Goal: Transaction & Acquisition: Purchase product/service

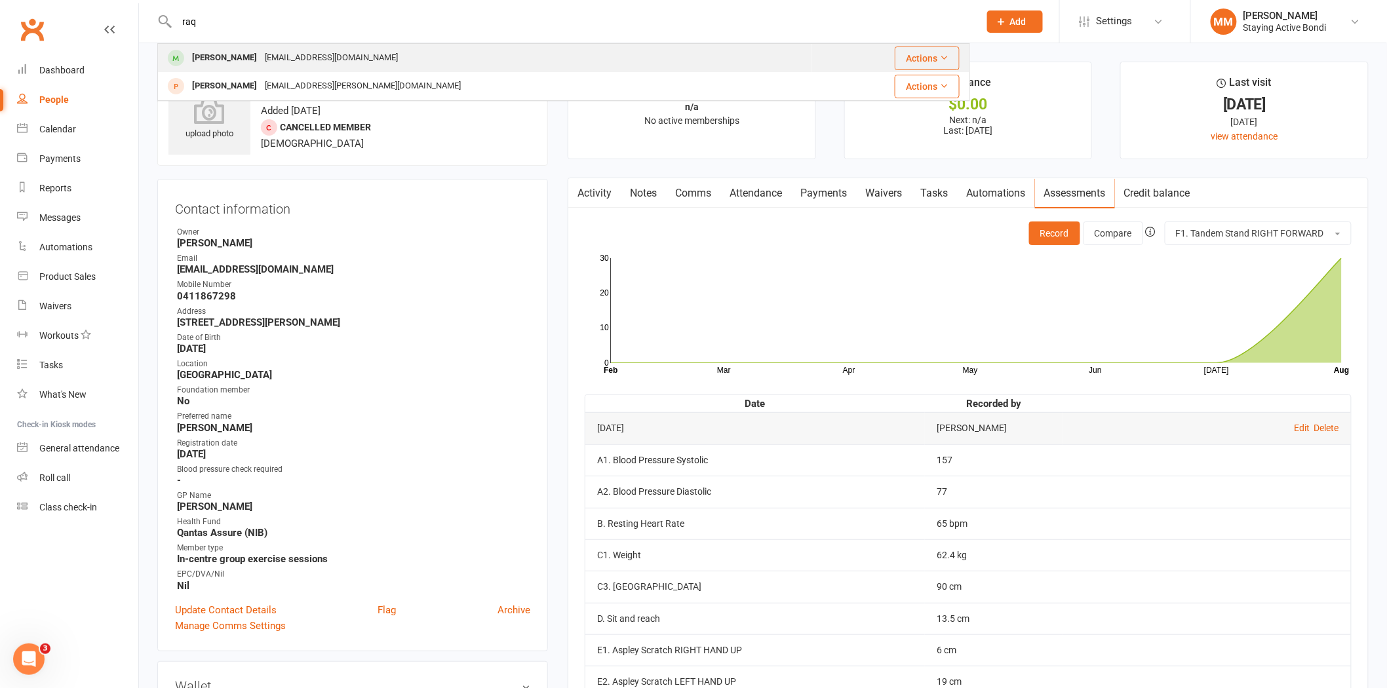
type input "raq"
click at [329, 54] on div "rhara12@hotmail.com" at bounding box center [331, 57] width 141 height 19
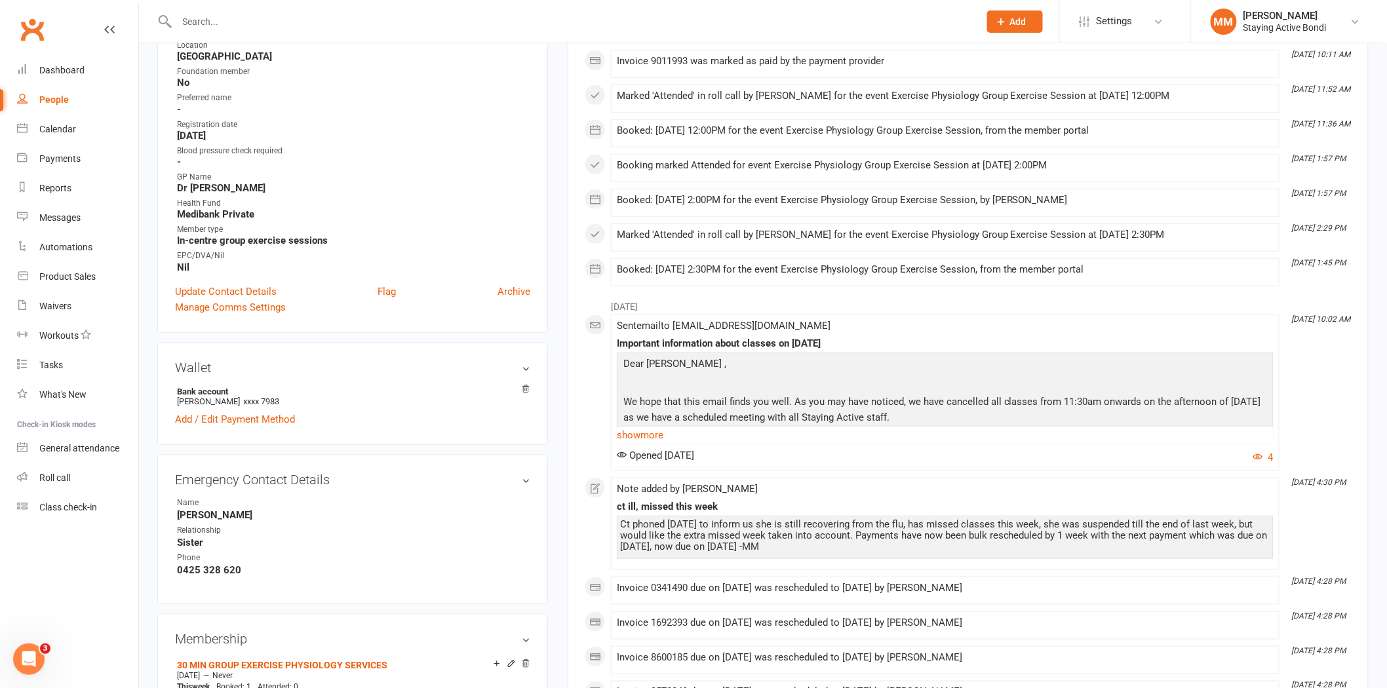
scroll to position [391, 0]
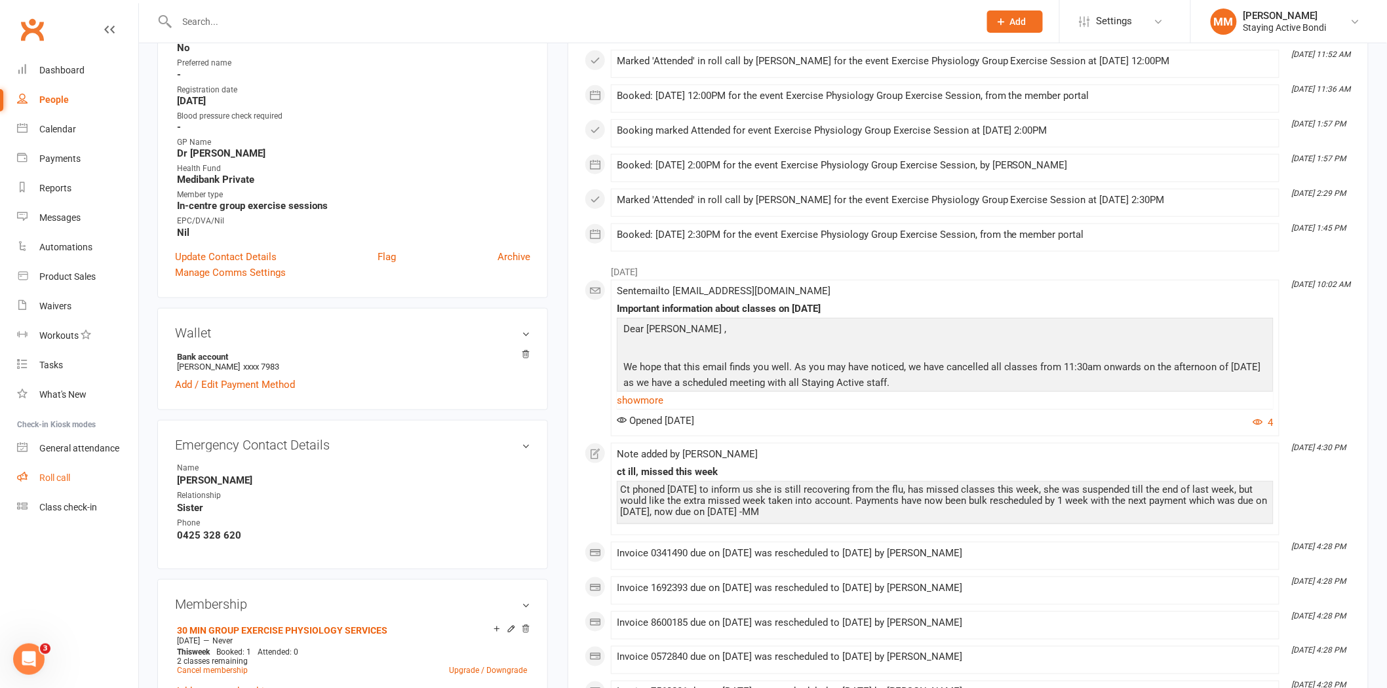
click at [58, 473] on div "Roll call" at bounding box center [54, 478] width 31 height 10
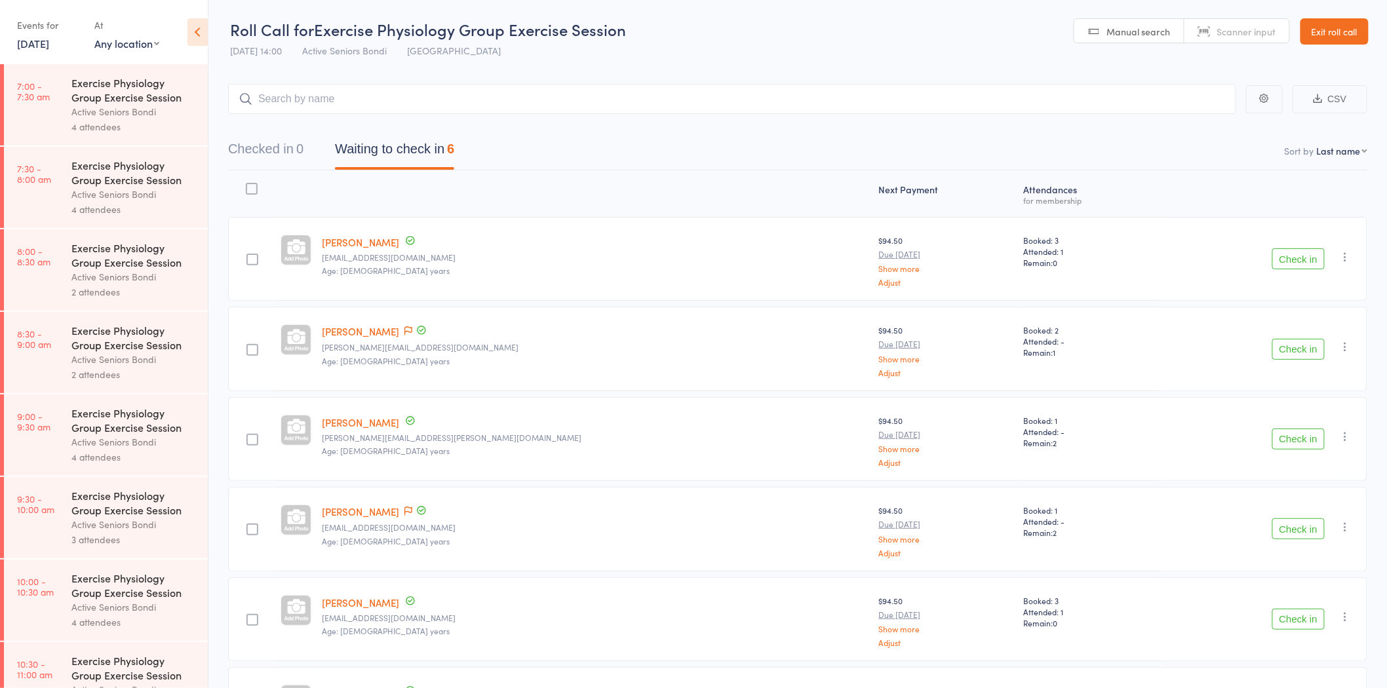
click at [1334, 34] on link "Exit roll call" at bounding box center [1334, 31] width 68 height 26
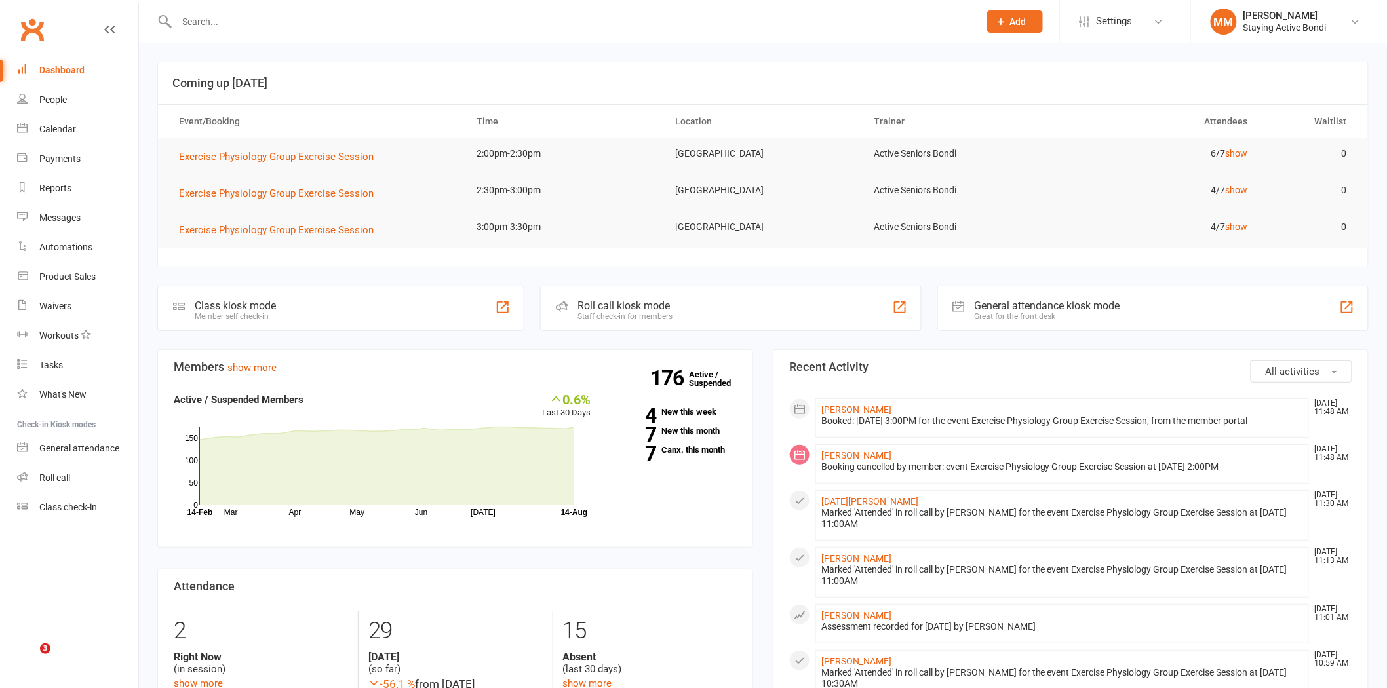
click at [204, 27] on input "text" at bounding box center [571, 21] width 797 height 18
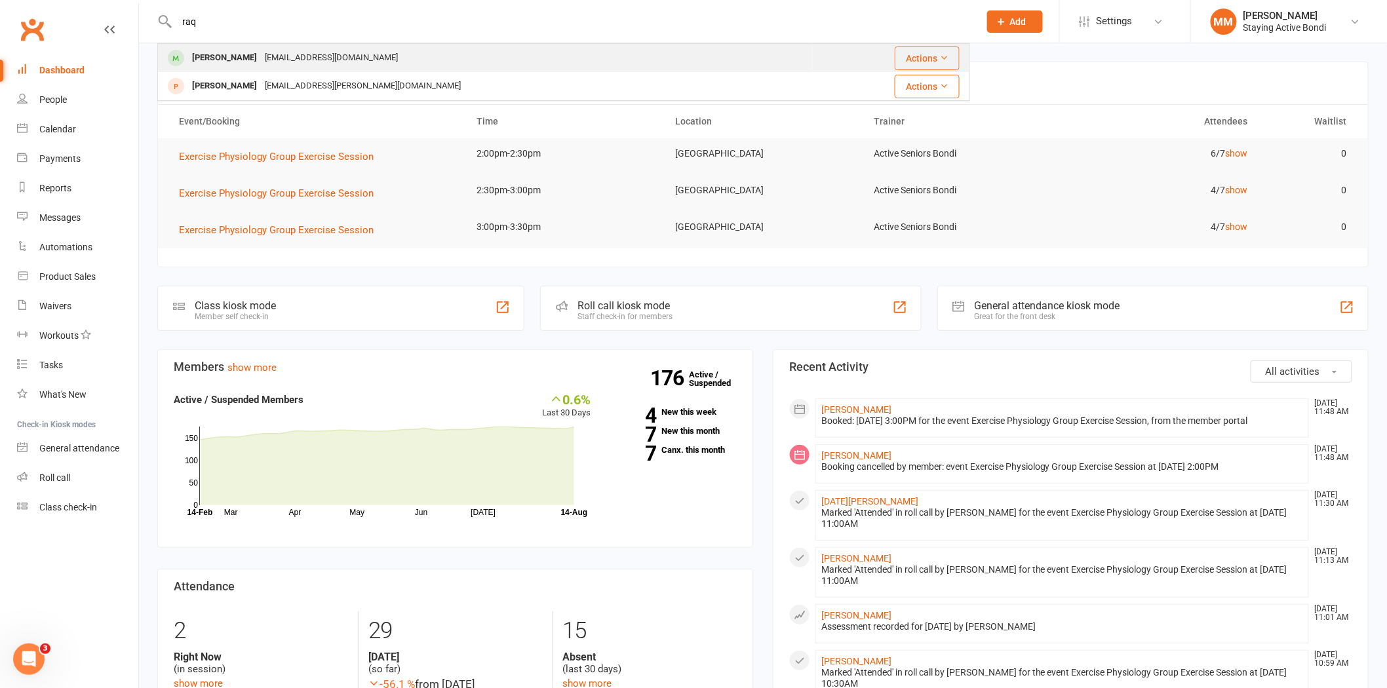
type input "raq"
click at [238, 60] on div "[PERSON_NAME]" at bounding box center [224, 57] width 73 height 19
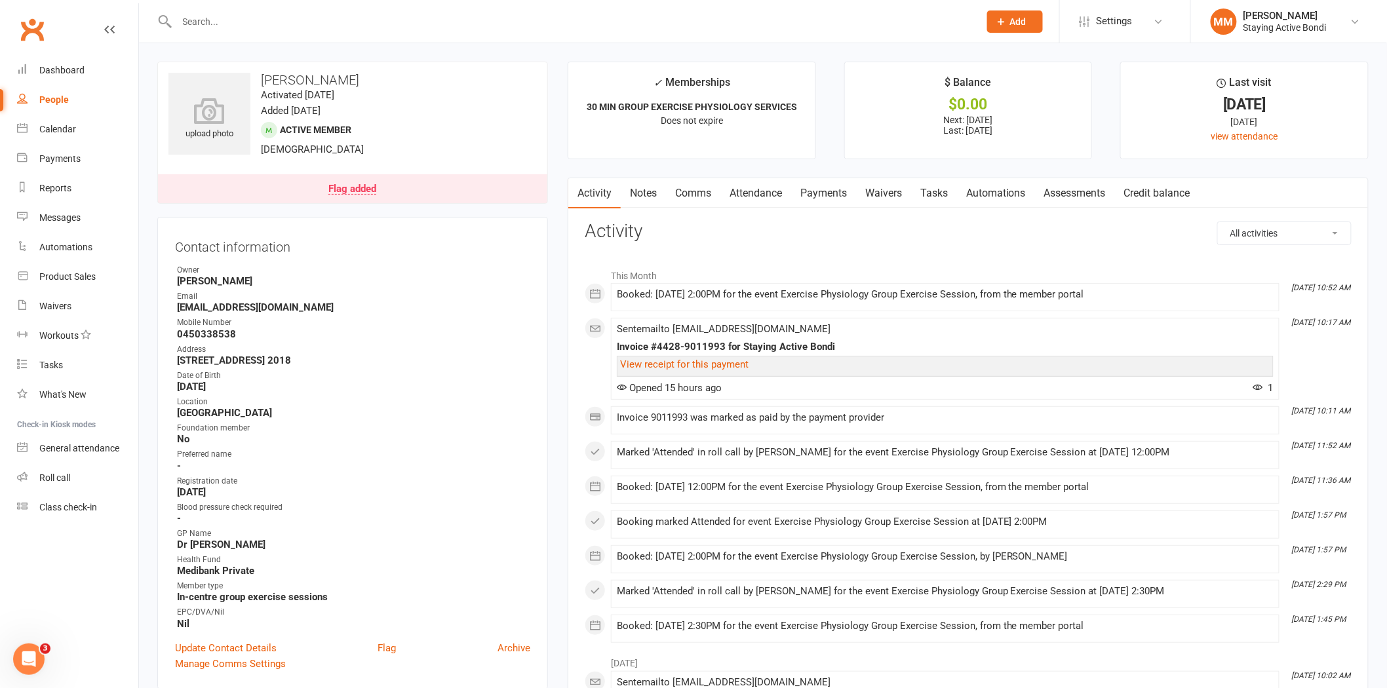
click at [814, 189] on link "Payments" at bounding box center [823, 193] width 65 height 30
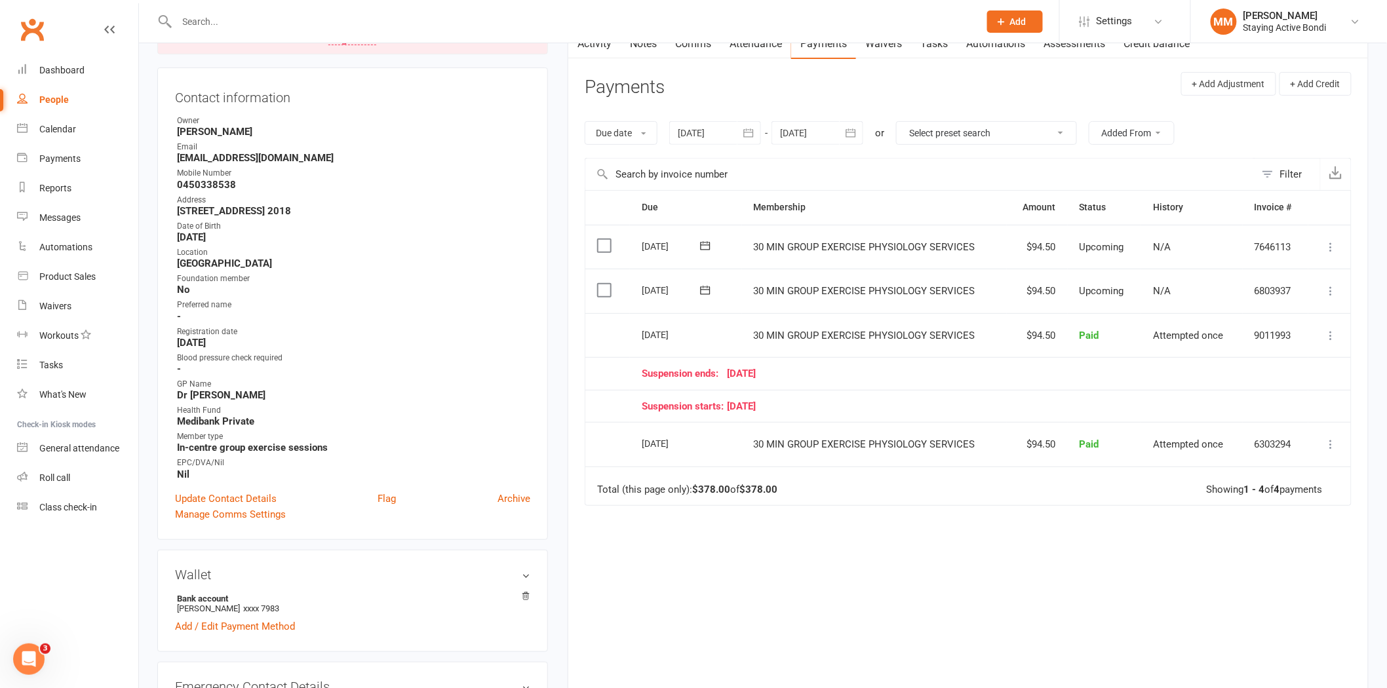
scroll to position [148, 0]
click at [748, 134] on icon "button" at bounding box center [748, 134] width 13 height 13
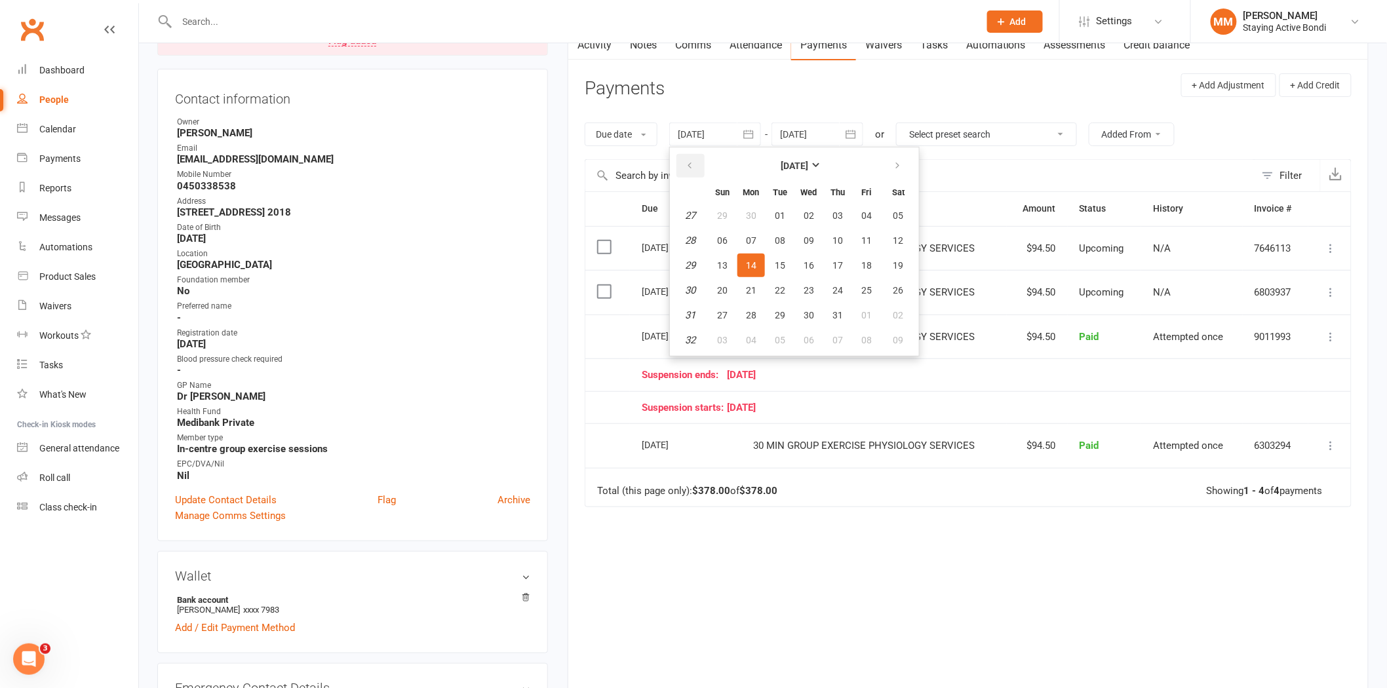
click at [686, 161] on icon "button" at bounding box center [689, 166] width 9 height 10
click at [749, 260] on span "16" at bounding box center [751, 265] width 10 height 10
type input "16 Jun 2025"
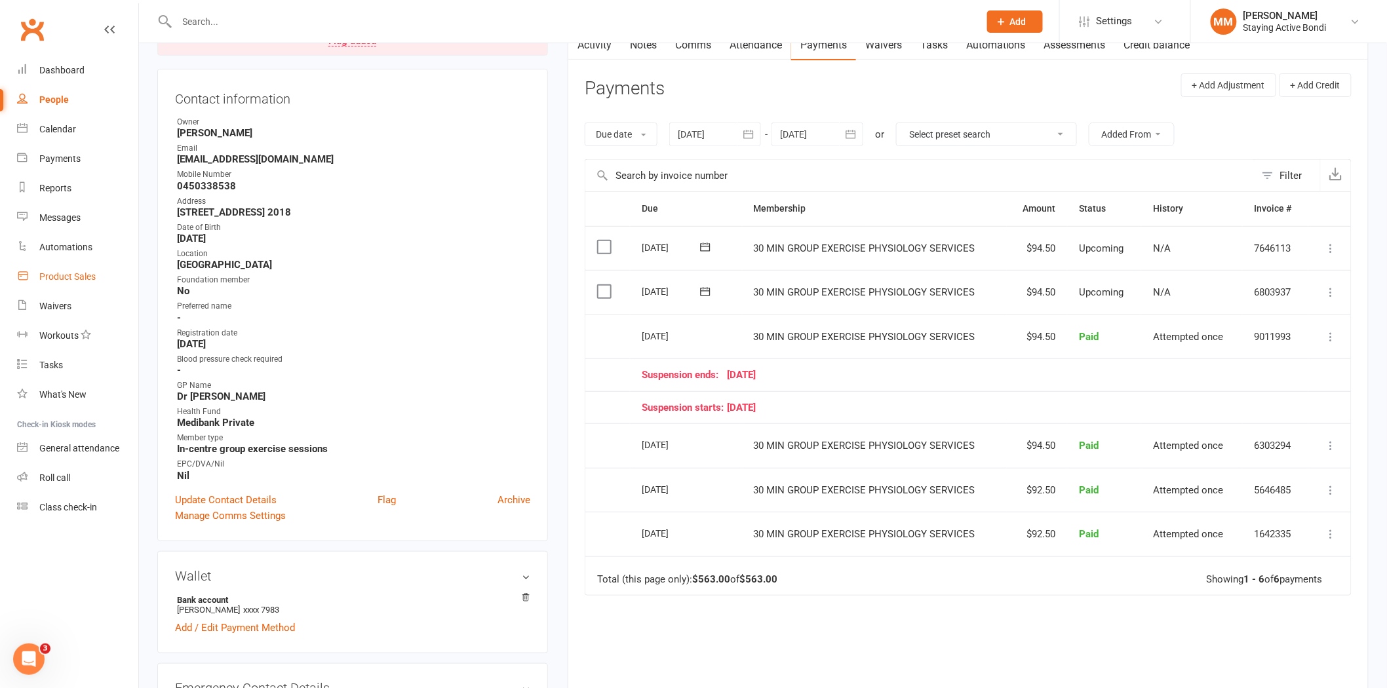
click at [64, 273] on div "Product Sales" at bounding box center [67, 276] width 56 height 10
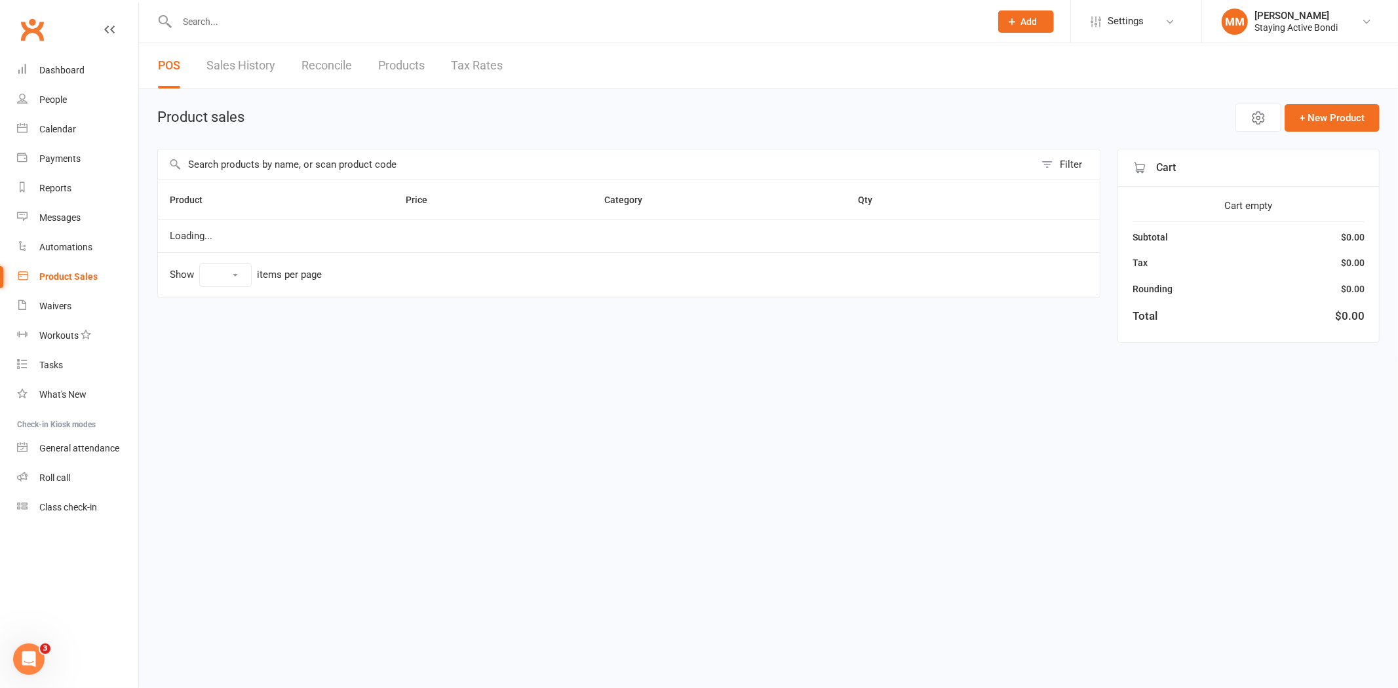
select select "10"
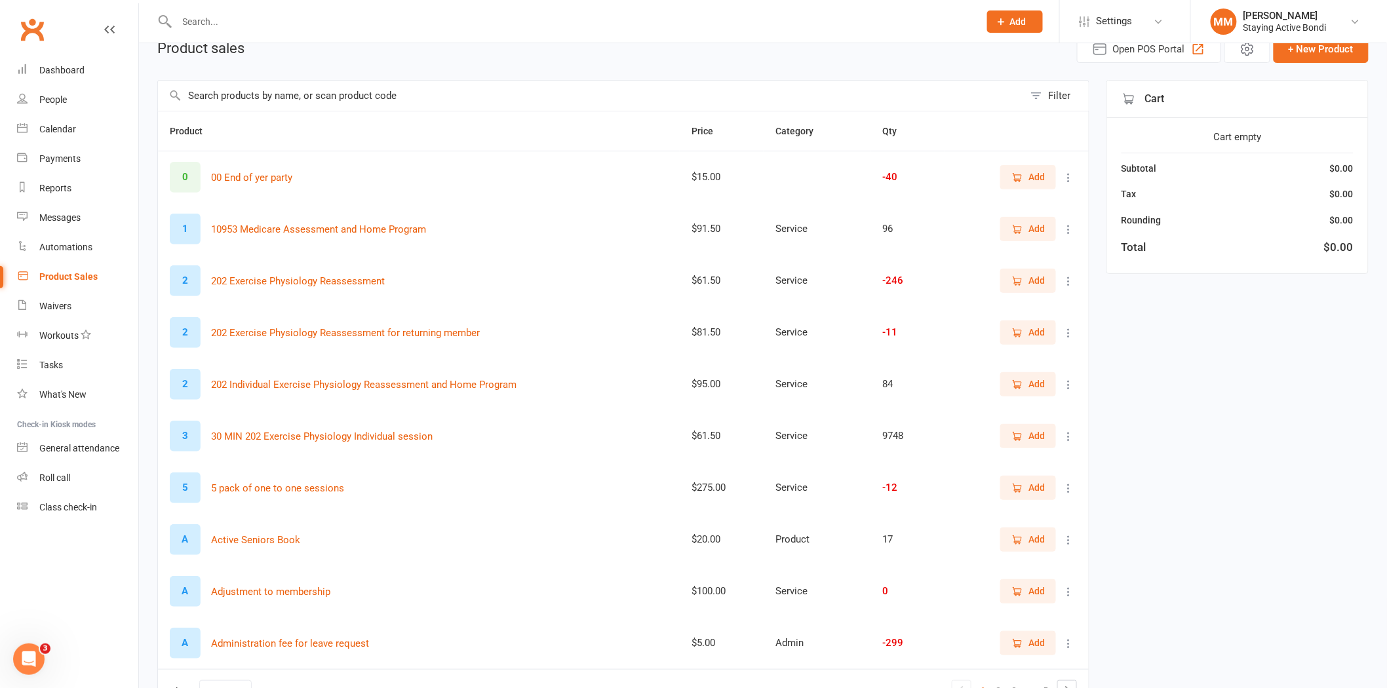
scroll to position [151, 0]
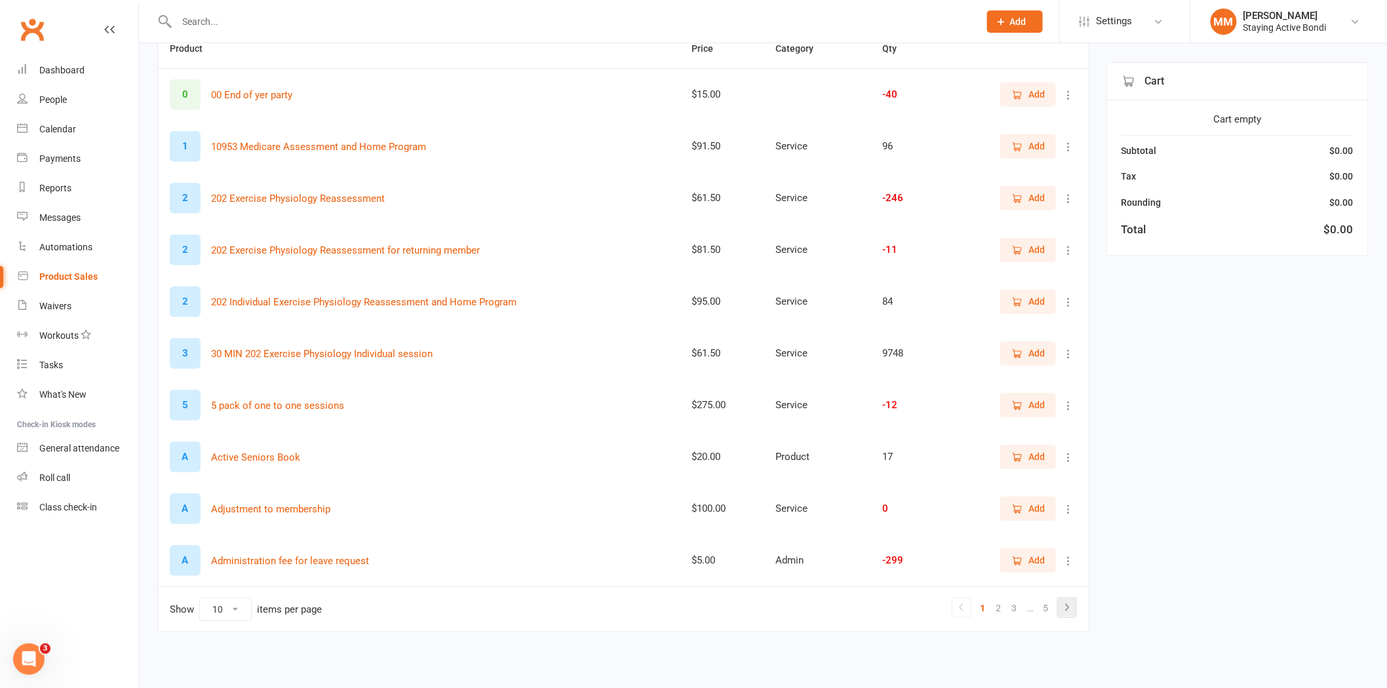
click at [1062, 606] on icon at bounding box center [1067, 608] width 16 height 16
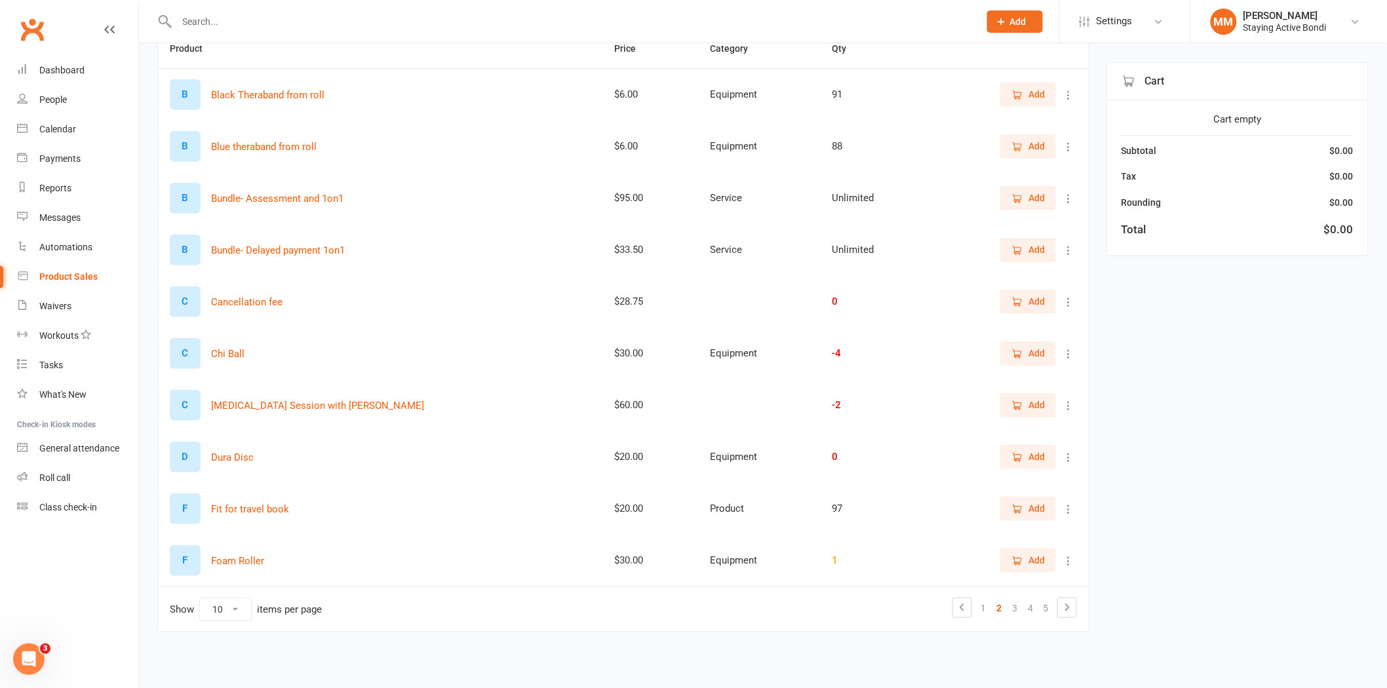
click at [1017, 250] on icon "button" at bounding box center [1017, 250] width 12 height 12
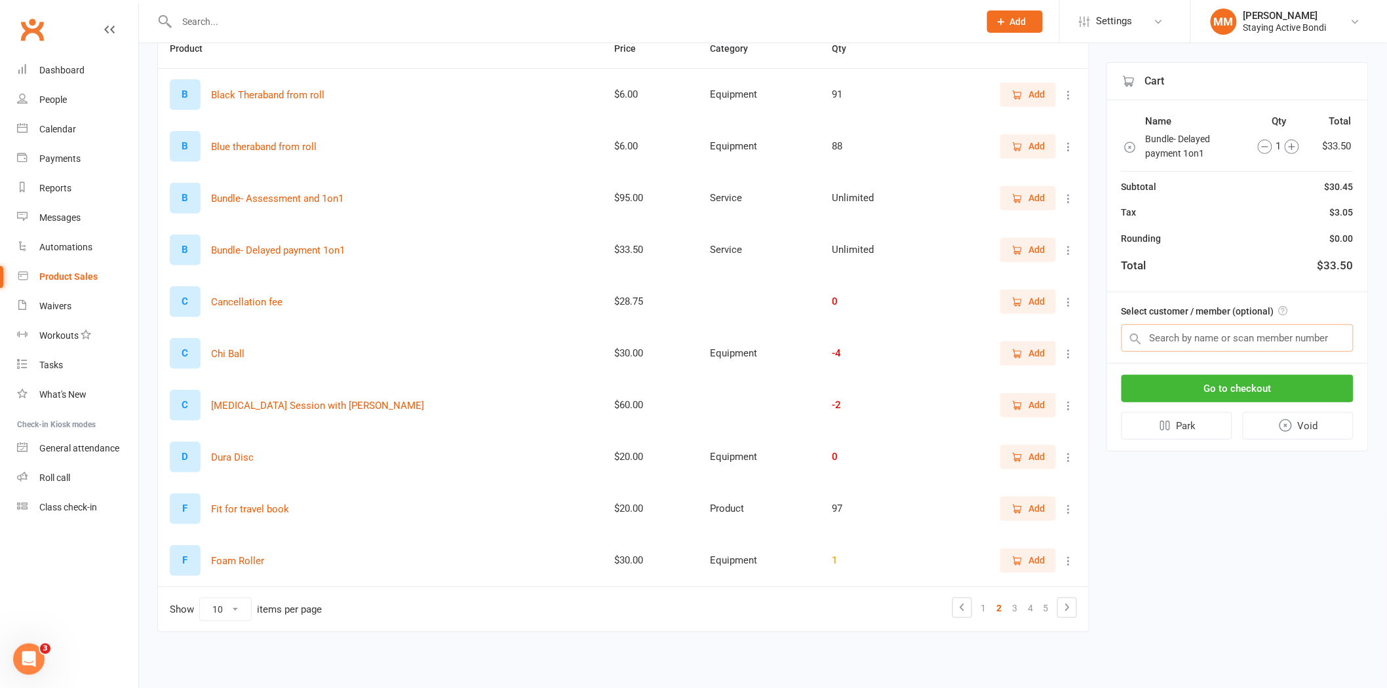
click at [1148, 330] on input "text" at bounding box center [1237, 338] width 232 height 28
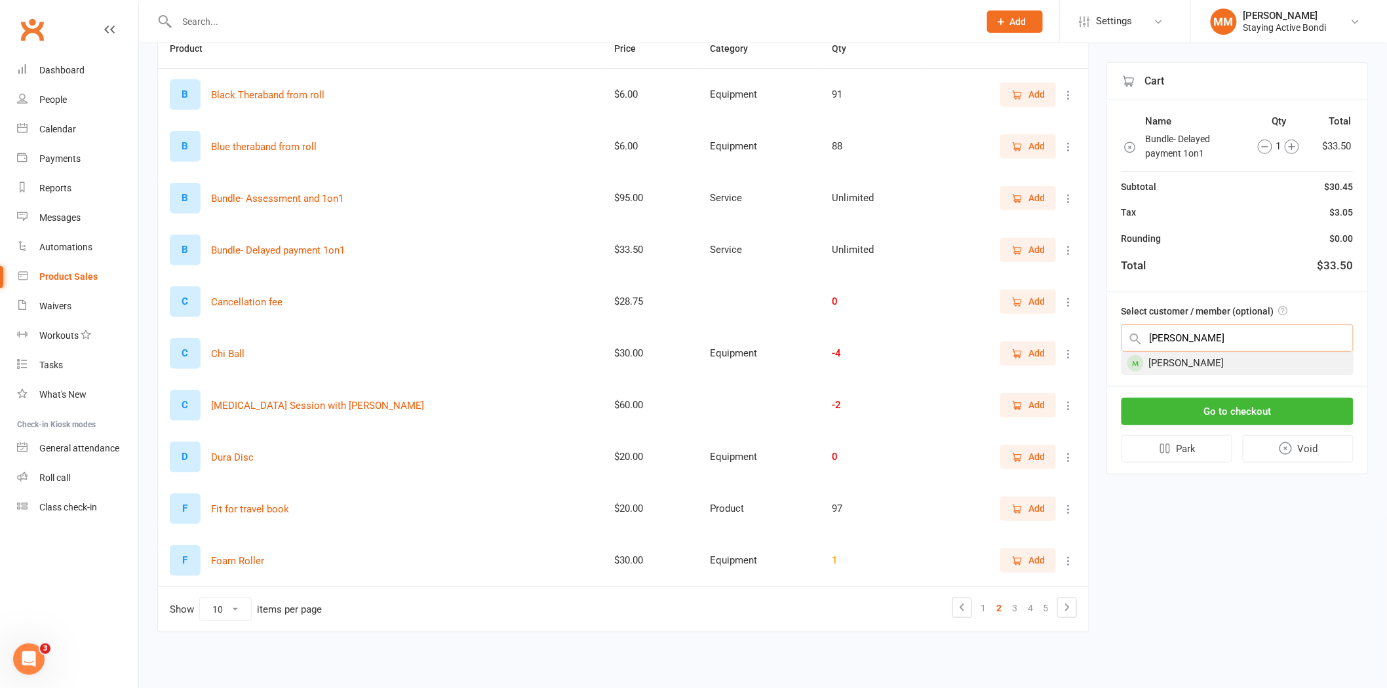
type input "raquel ha"
click at [1249, 357] on div "[PERSON_NAME]" at bounding box center [1237, 364] width 231 height 22
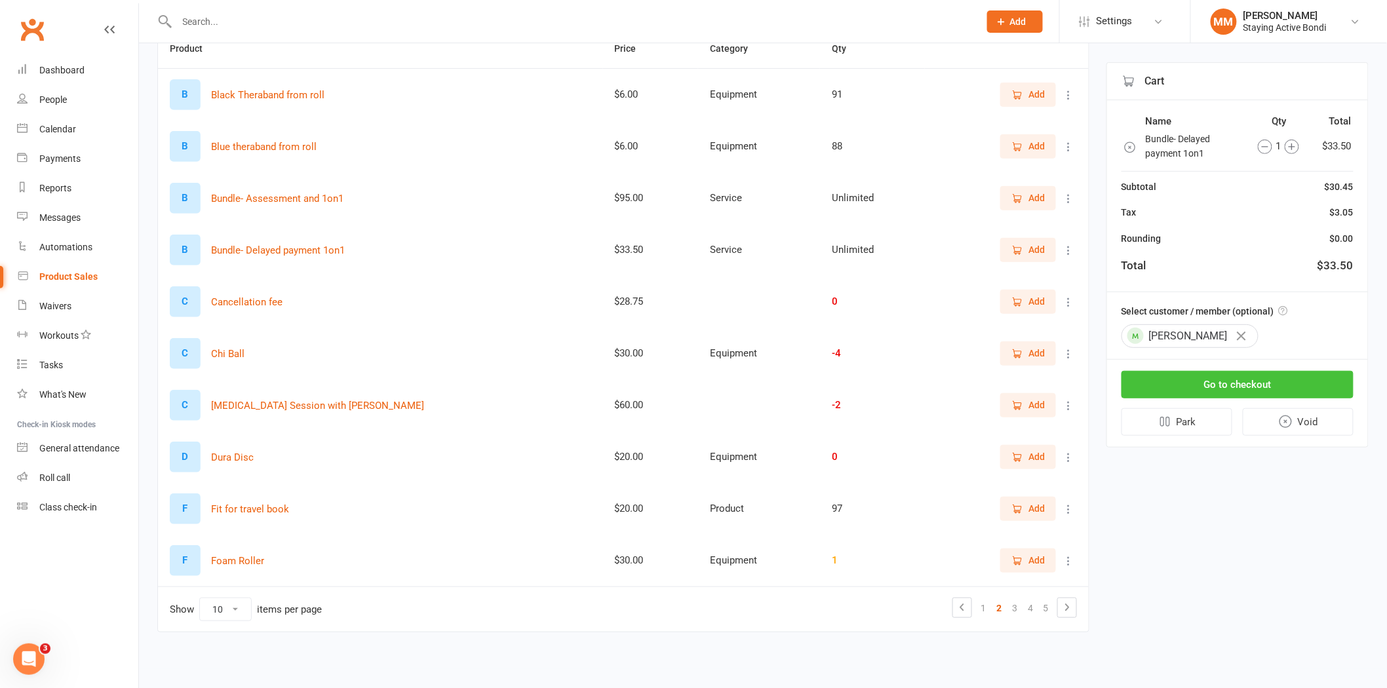
click at [1246, 381] on button "Go to checkout" at bounding box center [1237, 385] width 232 height 28
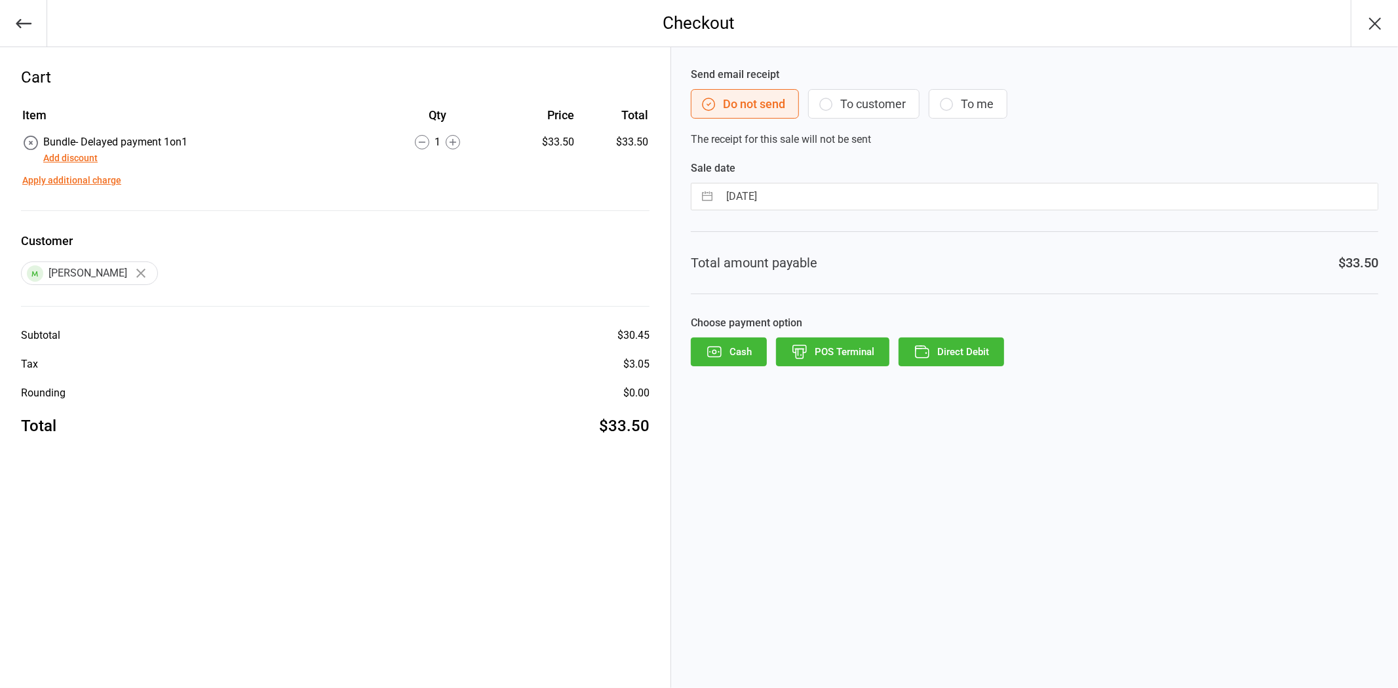
click at [946, 348] on button "Direct Debit" at bounding box center [952, 352] width 106 height 29
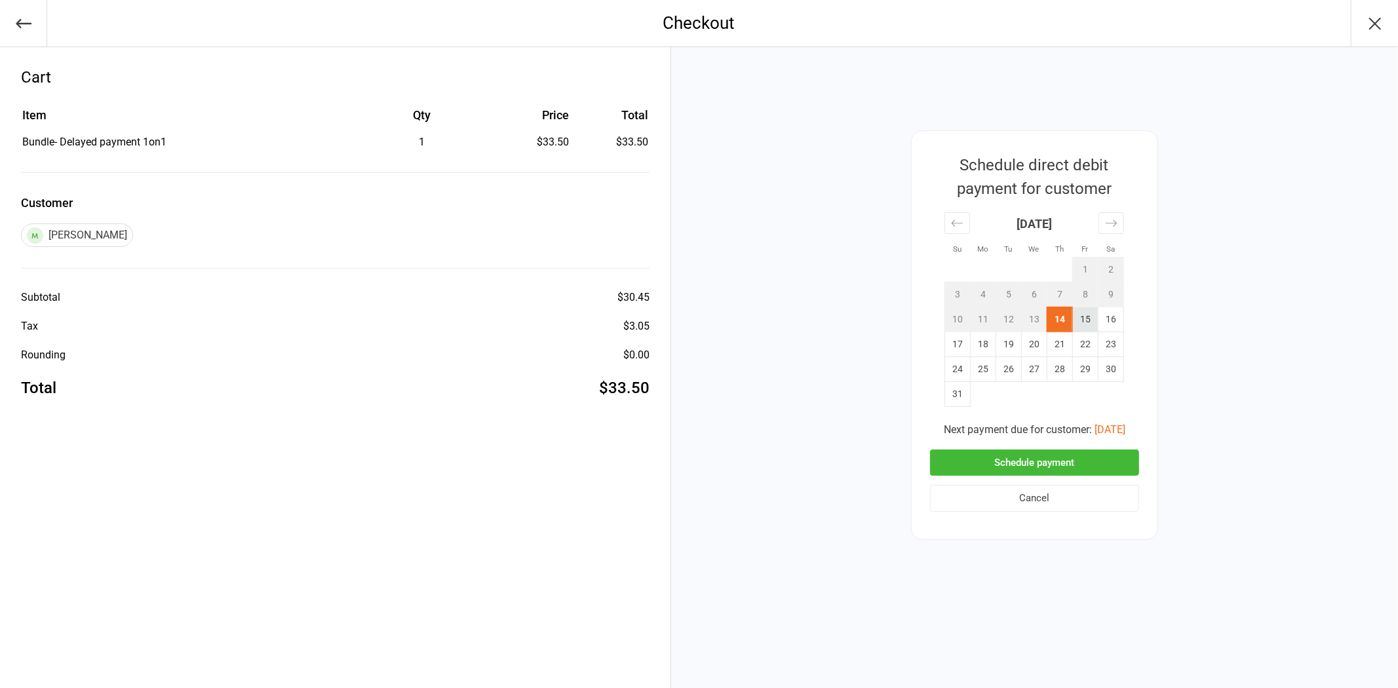
click at [1084, 317] on td "15" at bounding box center [1085, 319] width 26 height 25
click at [1075, 460] on button "Schedule payment" at bounding box center [1034, 463] width 209 height 27
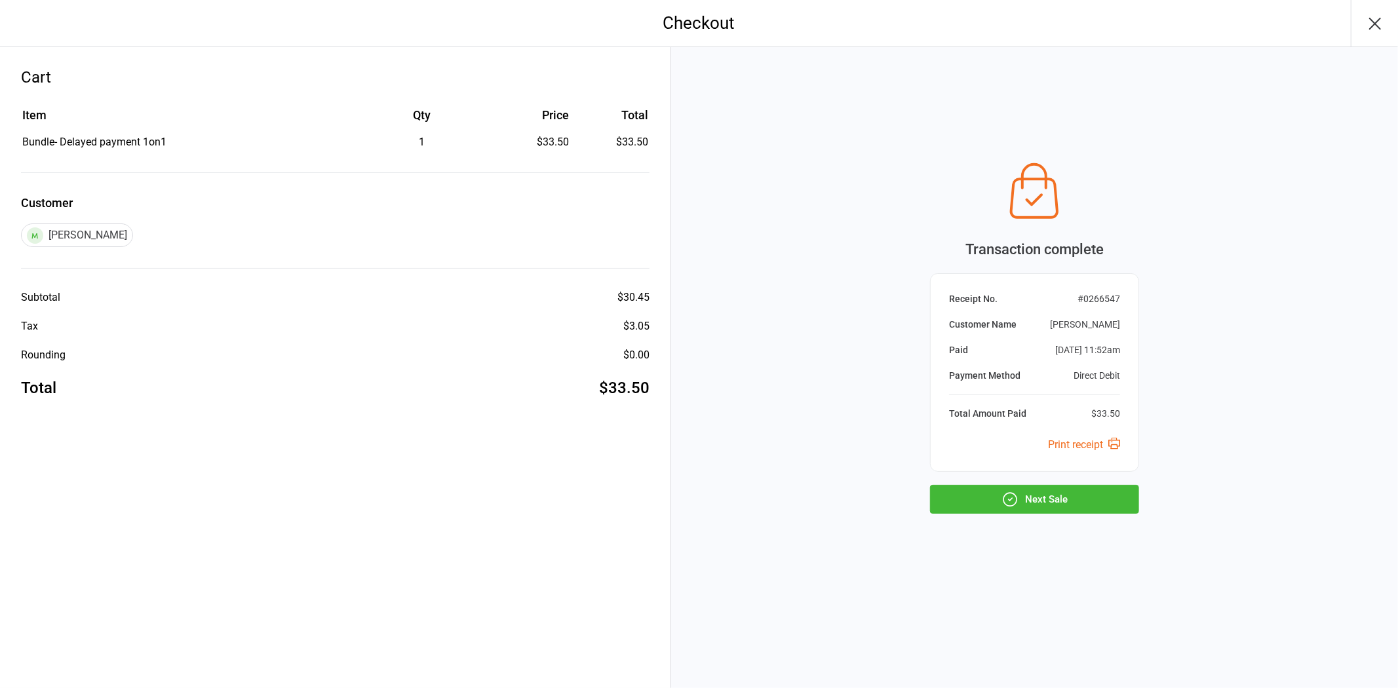
click at [1093, 503] on button "Next Sale" at bounding box center [1034, 499] width 209 height 29
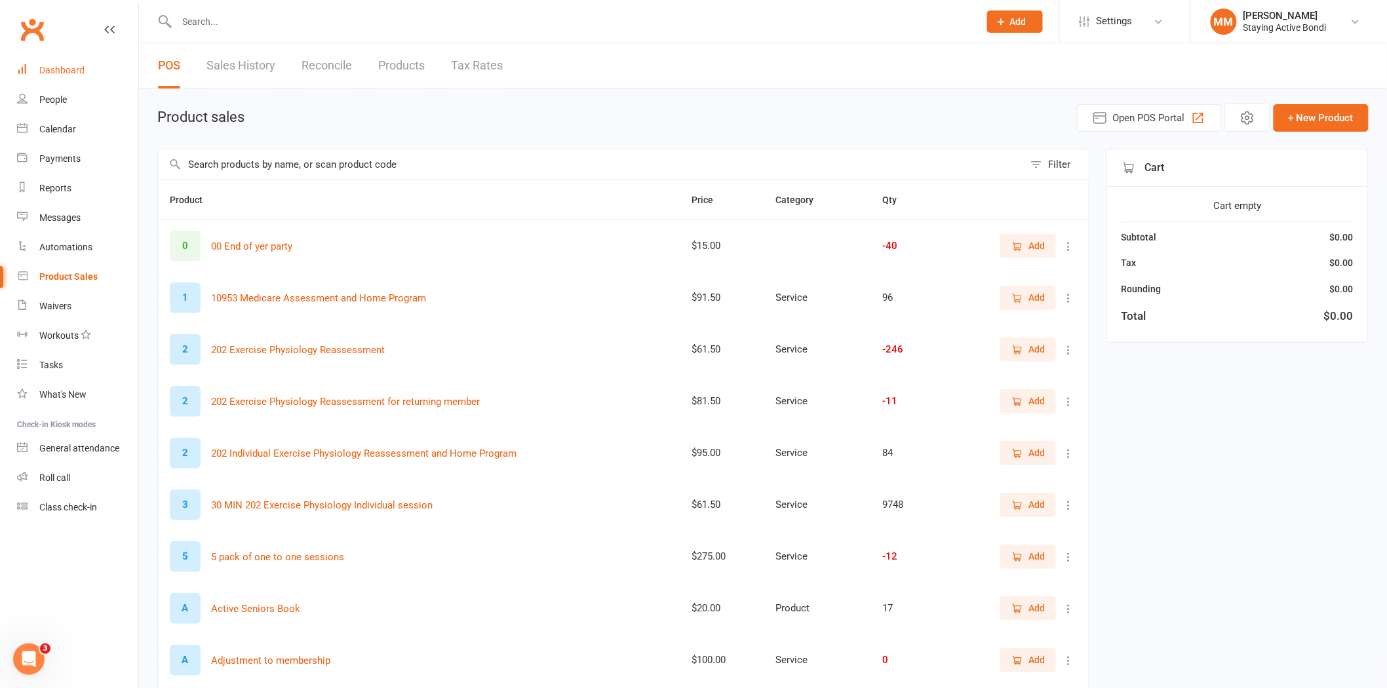
click at [67, 62] on link "Dashboard" at bounding box center [77, 70] width 121 height 29
